Goal: Task Accomplishment & Management: Complete application form

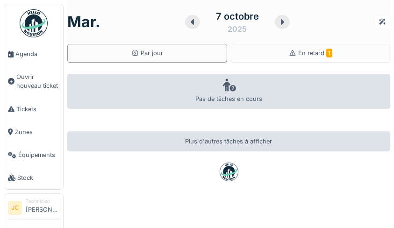
click at [339, 50] on div "En retard 1" at bounding box center [311, 53] width 160 height 19
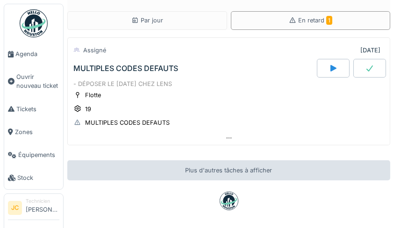
click at [144, 123] on div "MULTIPLES CODES DEFAUTS" at bounding box center [127, 122] width 85 height 9
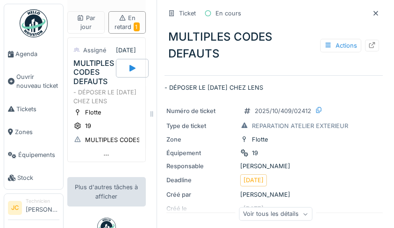
click at [368, 45] on div at bounding box center [372, 46] width 14 height 12
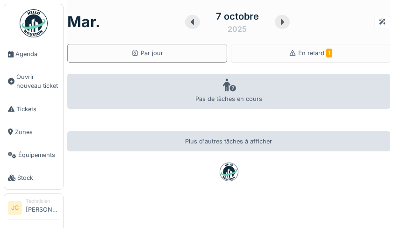
click at [334, 56] on div "En retard 1" at bounding box center [311, 53] width 160 height 19
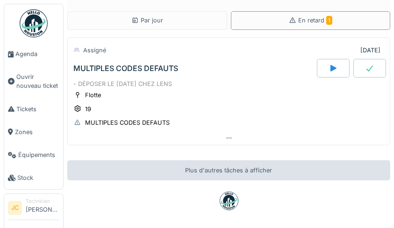
click at [148, 123] on div "MULTIPLES CODES DEFAUTS" at bounding box center [127, 122] width 85 height 9
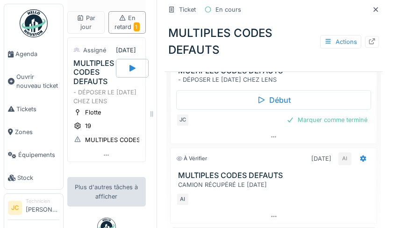
scroll to position [267, 0]
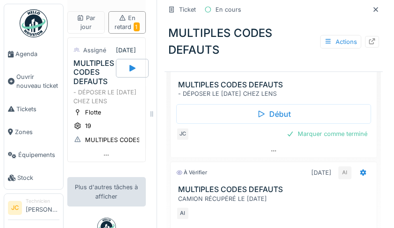
click at [347, 138] on div "Marquer comme terminé" at bounding box center [327, 134] width 88 height 13
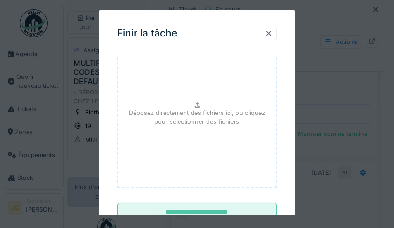
scroll to position [129, 0]
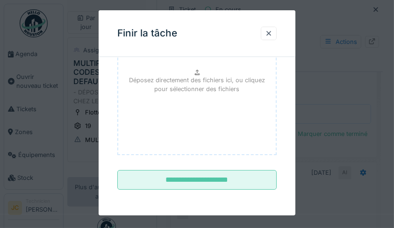
click at [253, 185] on input "**********" at bounding box center [197, 180] width 160 height 20
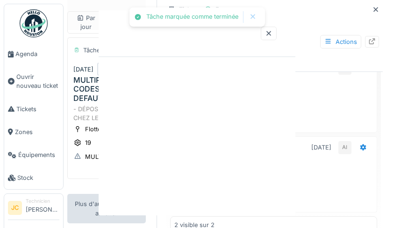
scroll to position [0, 0]
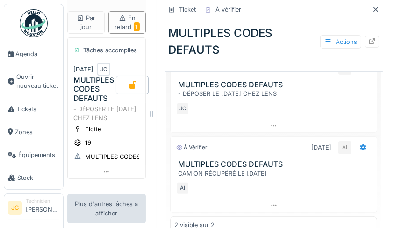
click at [29, 87] on span "Ouvrir nouveau ticket" at bounding box center [37, 81] width 43 height 18
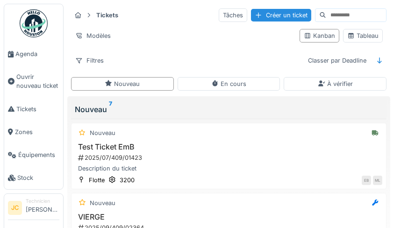
click at [366, 36] on div "Tableau" at bounding box center [362, 35] width 31 height 9
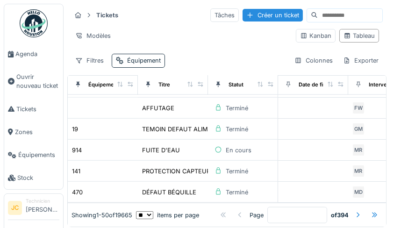
scroll to position [949, 0]
click at [350, 209] on div at bounding box center [357, 214] width 15 height 13
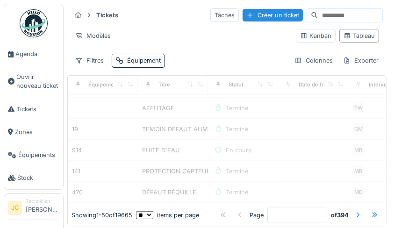
type input "*"
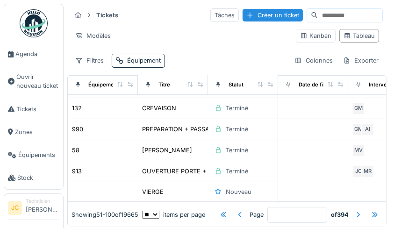
scroll to position [0, 0]
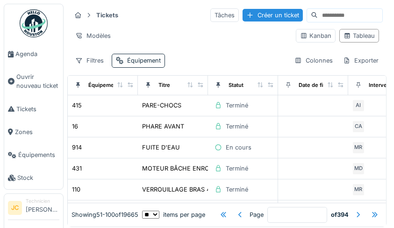
click at [157, 59] on div "Équipement" at bounding box center [144, 60] width 34 height 9
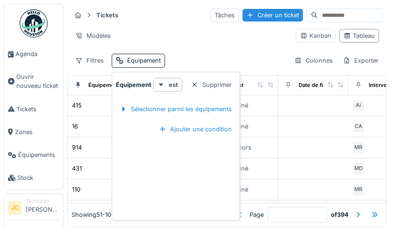
click at [213, 110] on div "Sélectionner parmi les équipements" at bounding box center [176, 109] width 120 height 13
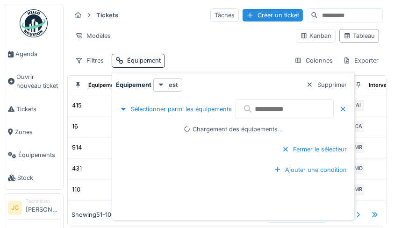
click at [293, 112] on input "text" at bounding box center [285, 110] width 98 height 20
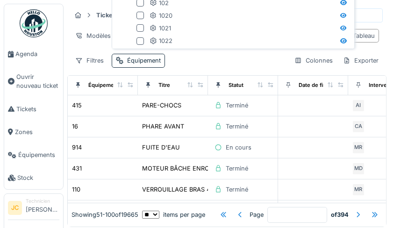
type input "***"
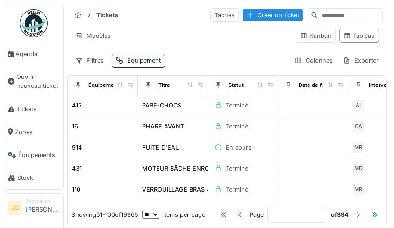
click at [139, 60] on div "Équipement" at bounding box center [144, 60] width 34 height 9
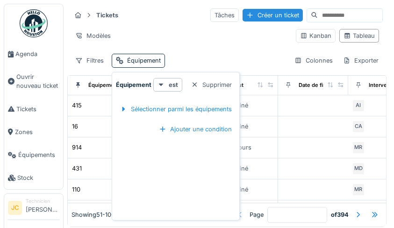
click at [221, 106] on div "Sélectionner parmi les équipements" at bounding box center [176, 109] width 120 height 13
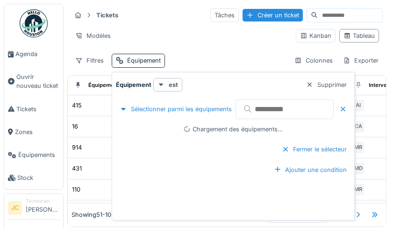
click at [293, 108] on input "text" at bounding box center [285, 110] width 98 height 20
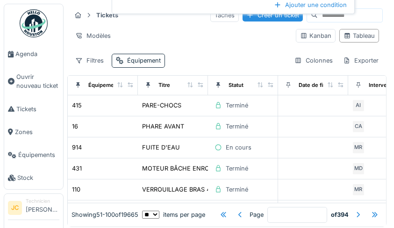
type input "***"
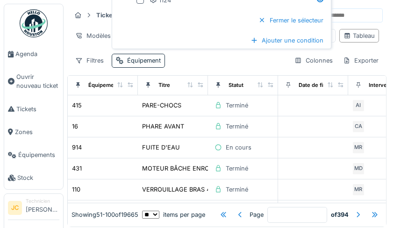
click at [327, 21] on div "Fermer le sélecteur" at bounding box center [291, 20] width 72 height 13
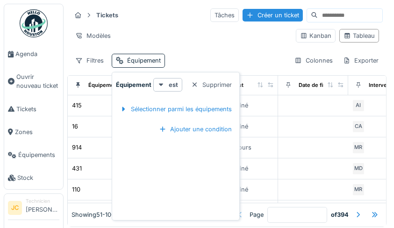
click at [198, 85] on div at bounding box center [194, 84] width 7 height 9
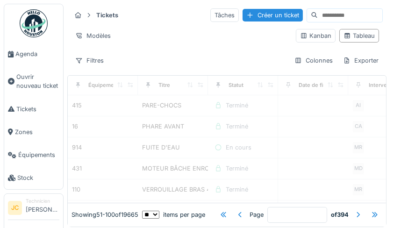
click at [359, 41] on div "Tableau" at bounding box center [359, 36] width 40 height 14
type input "*"
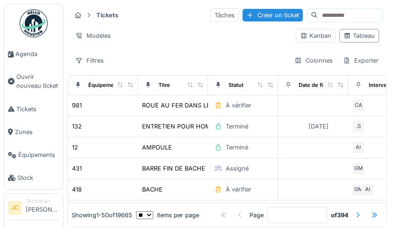
click at [100, 85] on div "Équipement" at bounding box center [103, 85] width 31 height 8
click at [121, 85] on icon at bounding box center [120, 84] width 7 height 5
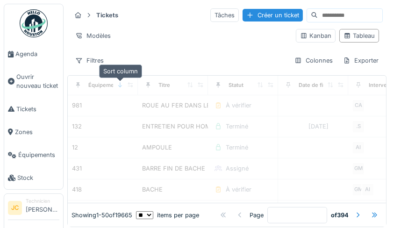
click at [105, 85] on div "Équipement" at bounding box center [103, 85] width 31 height 8
click at [88, 82] on div "Équipement" at bounding box center [103, 85] width 31 height 8
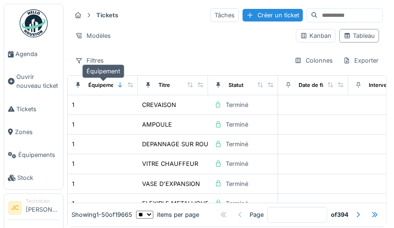
click at [28, 79] on span "Ouvrir nouveau ticket" at bounding box center [37, 81] width 43 height 18
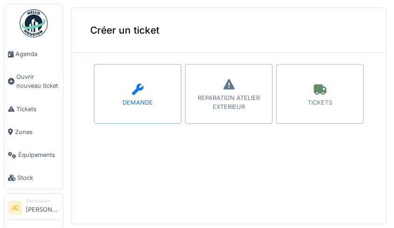
click at [21, 110] on span "Tickets" at bounding box center [37, 109] width 43 height 9
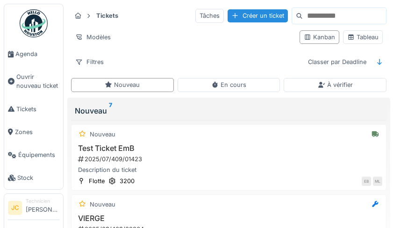
click at [345, 14] on input at bounding box center [344, 16] width 83 height 16
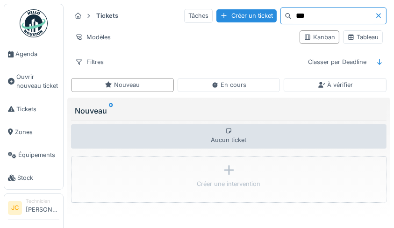
type input "***"
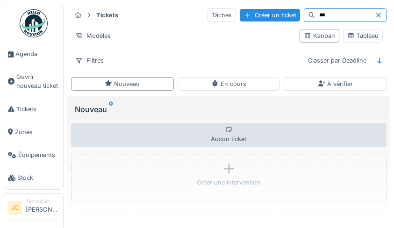
click at [375, 16] on icon at bounding box center [378, 15] width 7 height 6
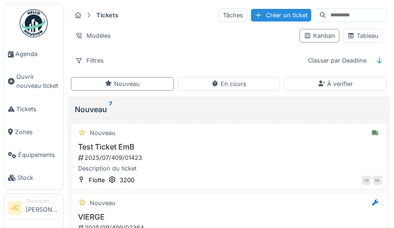
click at [258, 85] on div "En cours" at bounding box center [229, 84] width 103 height 14
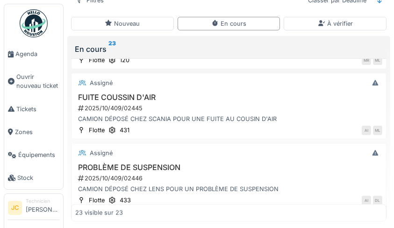
scroll to position [1610, 0]
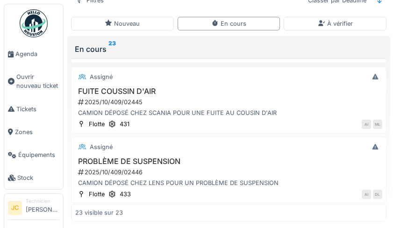
click at [25, 88] on span "Ouvrir nouveau ticket" at bounding box center [37, 81] width 43 height 18
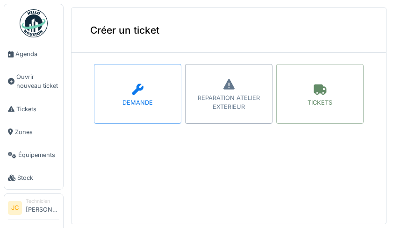
click at [290, 91] on div "TICKETS" at bounding box center [319, 94] width 87 height 60
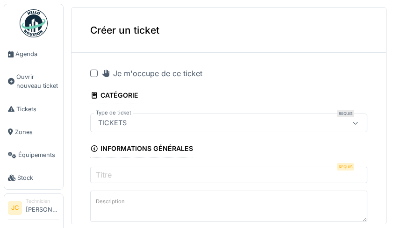
click at [96, 75] on div at bounding box center [93, 73] width 7 height 7
click at [177, 179] on input "Titre" at bounding box center [228, 177] width 277 height 20
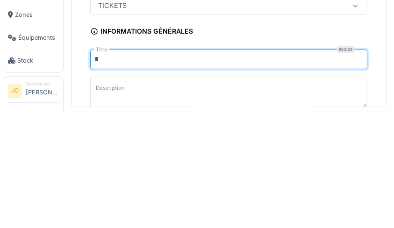
scroll to position [1, 0]
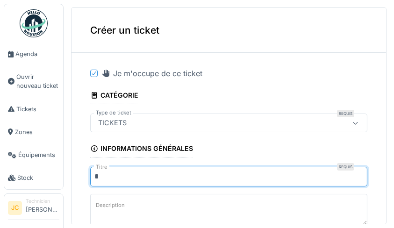
click at [243, 175] on input "*" at bounding box center [228, 177] width 277 height 20
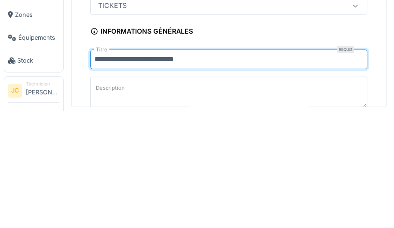
type input "**********"
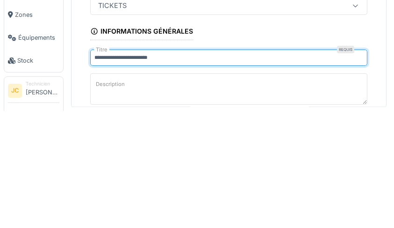
click at [111, 205] on label "Description" at bounding box center [110, 202] width 33 height 12
click at [111, 205] on textarea "Description" at bounding box center [228, 210] width 277 height 38
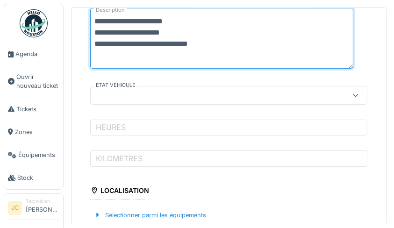
scroll to position [183, 0]
type textarea "**********"
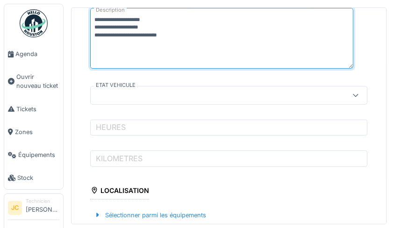
click at [352, 92] on icon at bounding box center [355, 95] width 7 height 6
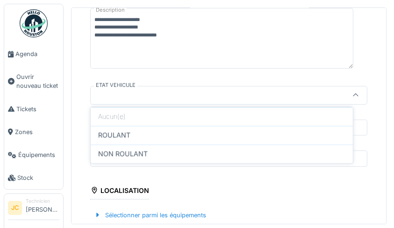
scroll to position [162, 0]
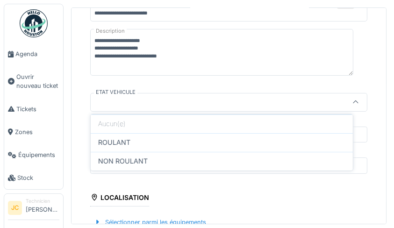
click at [207, 147] on div "ROULANT" at bounding box center [222, 142] width 262 height 19
type input "*******"
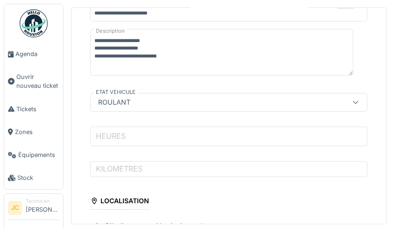
click at [212, 136] on input "HEURES" at bounding box center [228, 137] width 277 height 20
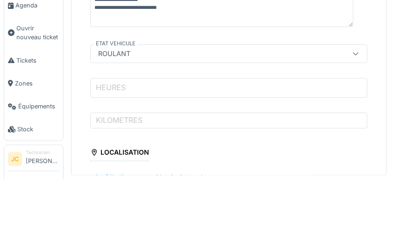
scroll to position [1, 0]
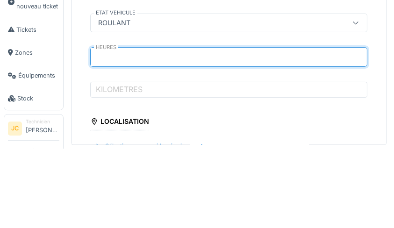
type input "*****"
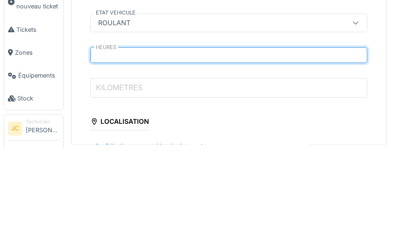
click at [230, 170] on input "KILOMETRES" at bounding box center [228, 167] width 277 height 20
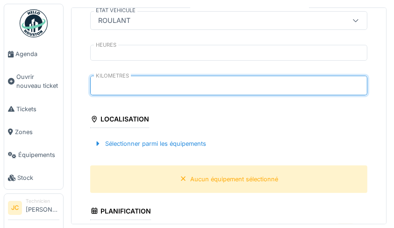
scroll to position [244, 0]
type input "*****"
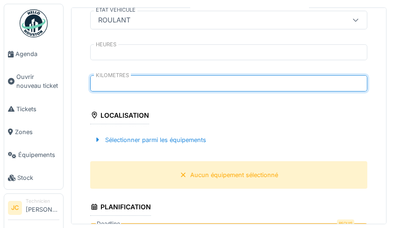
click at [196, 144] on div "Sélectionner parmi les équipements" at bounding box center [150, 140] width 120 height 13
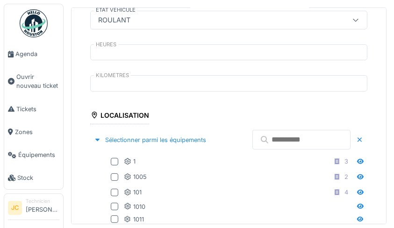
click at [312, 141] on input "text" at bounding box center [301, 140] width 98 height 20
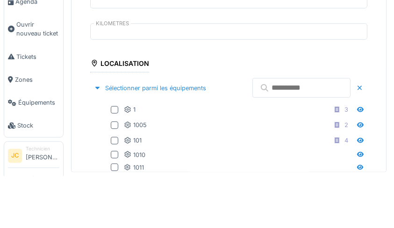
scroll to position [1, 0]
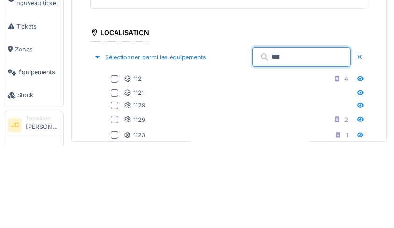
type input "***"
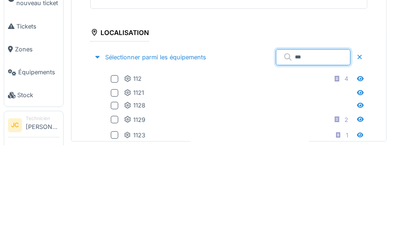
click at [133, 159] on div "112" at bounding box center [133, 161] width 18 height 9
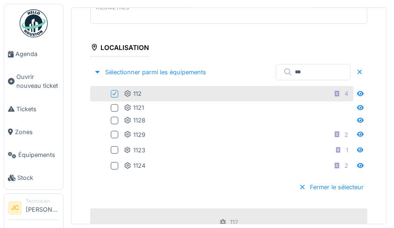
scroll to position [321, 0]
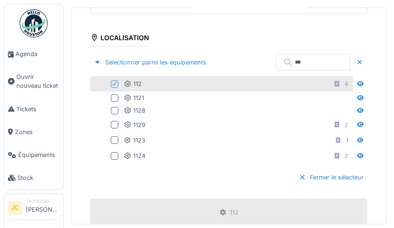
click at [332, 177] on div "Fermer le sélecteur" at bounding box center [331, 177] width 72 height 13
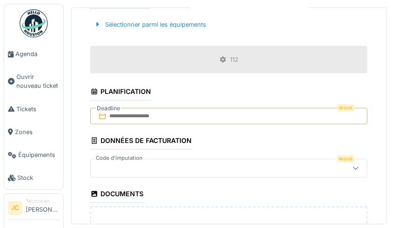
scroll to position [368, 0]
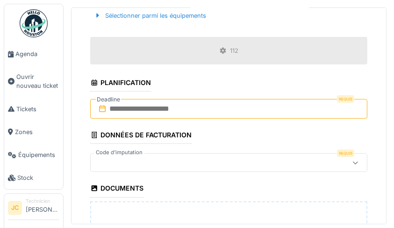
click at [329, 108] on input "text" at bounding box center [228, 109] width 277 height 20
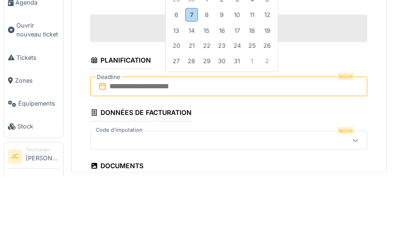
scroll to position [316, 0]
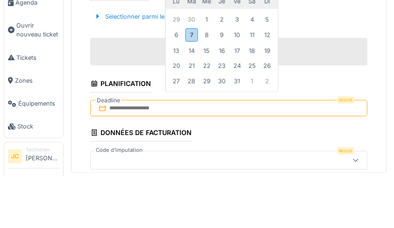
click at [191, 89] on div "7" at bounding box center [191, 86] width 13 height 14
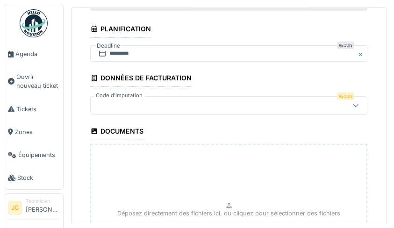
click at [352, 110] on div at bounding box center [355, 105] width 7 height 9
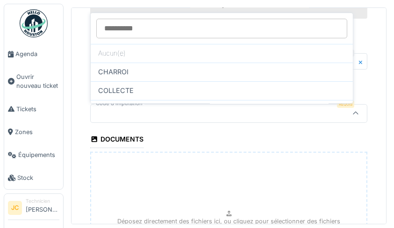
click at [224, 93] on div "COLLECTE" at bounding box center [221, 91] width 247 height 10
type input "****"
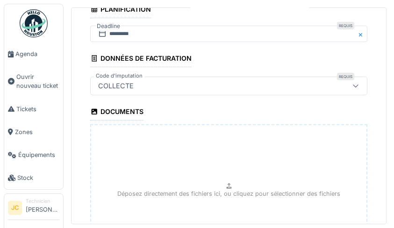
scroll to position [436, 0]
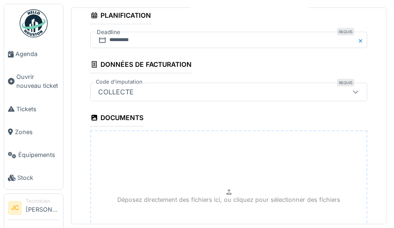
click at [303, 207] on div "Déposez directement des fichiers ici, ou cliquez pour sélectionner des fichiers" at bounding box center [228, 200] width 277 height 140
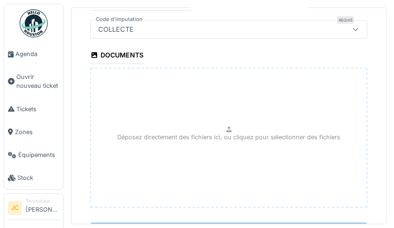
scroll to position [545, 0]
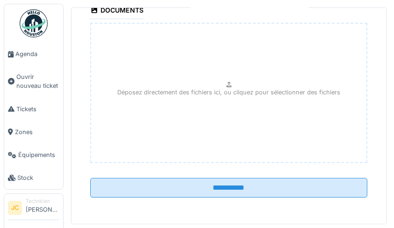
click at [279, 193] on input "**********" at bounding box center [228, 188] width 277 height 20
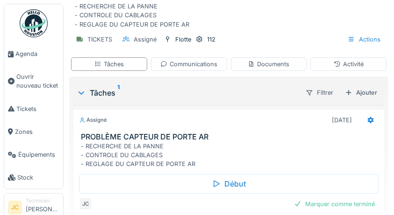
scroll to position [99, 0]
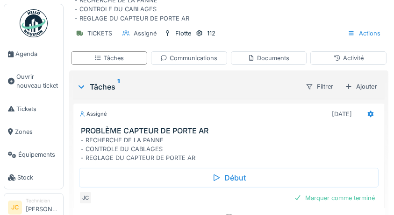
click at [367, 118] on div at bounding box center [370, 114] width 7 height 9
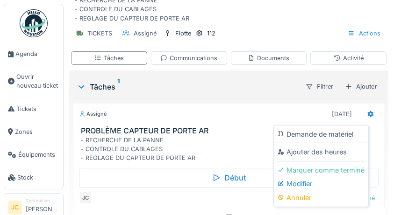
click at [350, 152] on div "Ajouter des heures" at bounding box center [321, 152] width 91 height 14
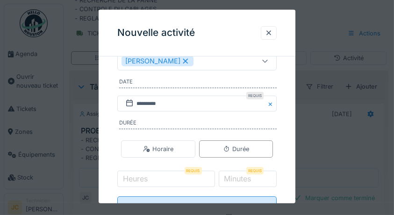
scroll to position [138, 0]
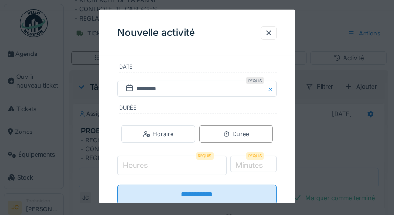
click at [169, 166] on input "Heures" at bounding box center [171, 166] width 109 height 20
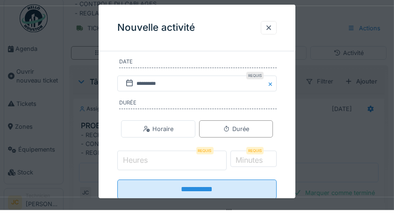
scroll to position [100, 0]
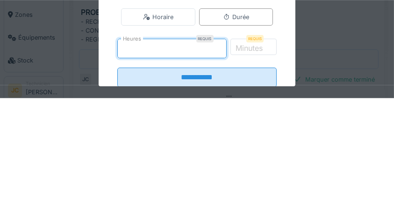
type input "*"
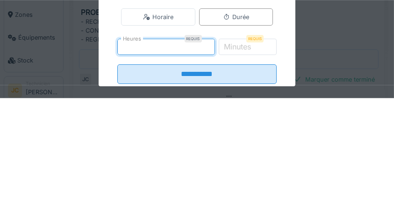
click at [253, 167] on label "Minutes" at bounding box center [237, 163] width 31 height 11
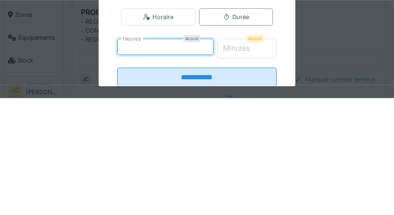
click at [269, 167] on input "*" at bounding box center [246, 166] width 59 height 20
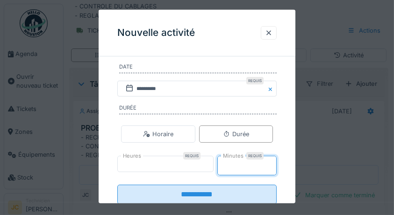
scroll to position [168, 0]
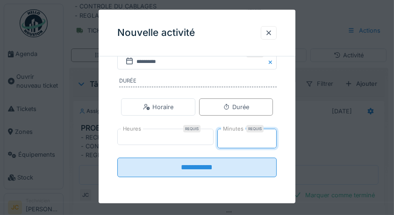
type input "**"
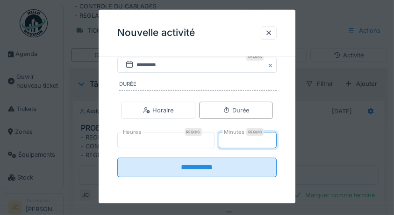
click at [237, 171] on input "**********" at bounding box center [197, 167] width 160 height 20
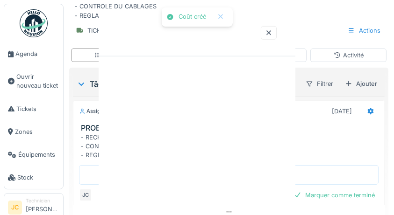
scroll to position [0, 0]
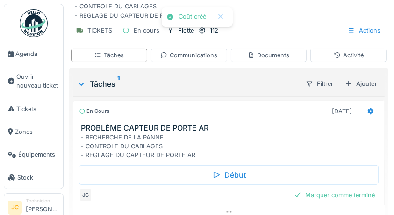
click at [357, 198] on div "Marquer comme terminé" at bounding box center [334, 195] width 88 height 13
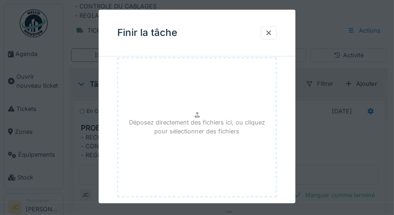
scroll to position [140, 0]
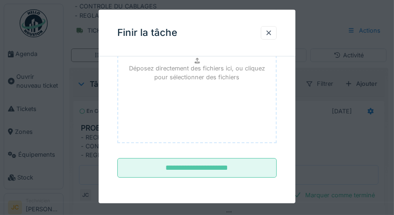
click at [249, 169] on input "**********" at bounding box center [197, 168] width 160 height 20
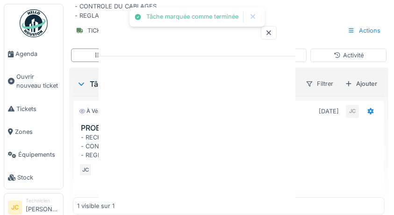
scroll to position [0, 0]
